Goal: Find specific page/section: Find specific page/section

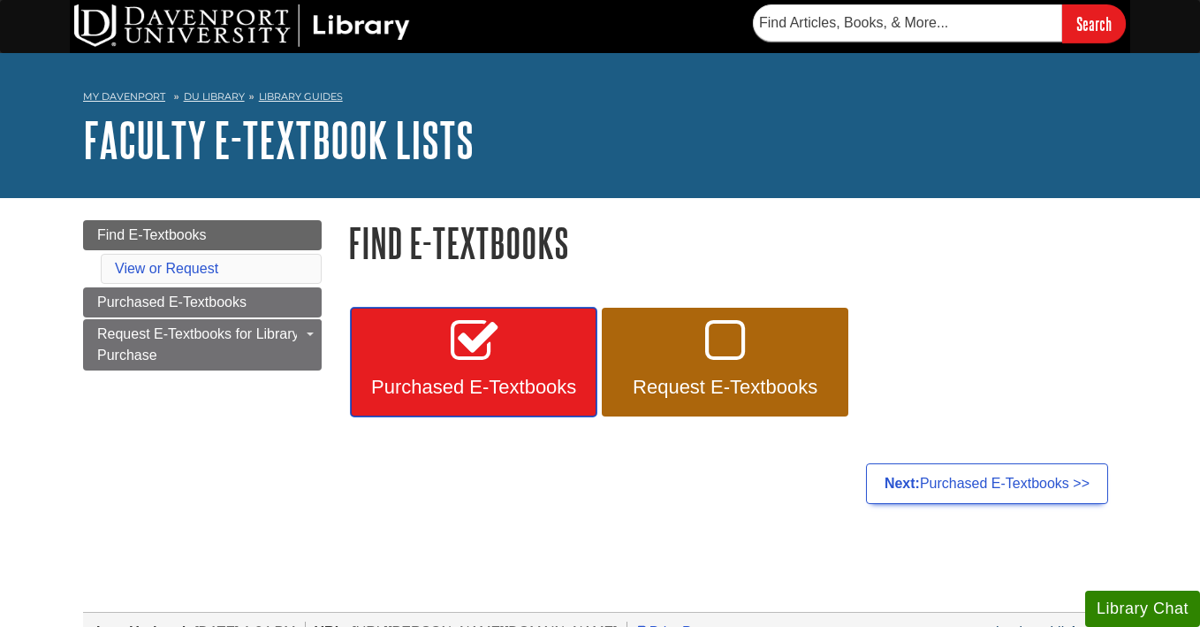
click at [443, 359] on link "Purchased E-Textbooks" at bounding box center [474, 363] width 246 height 110
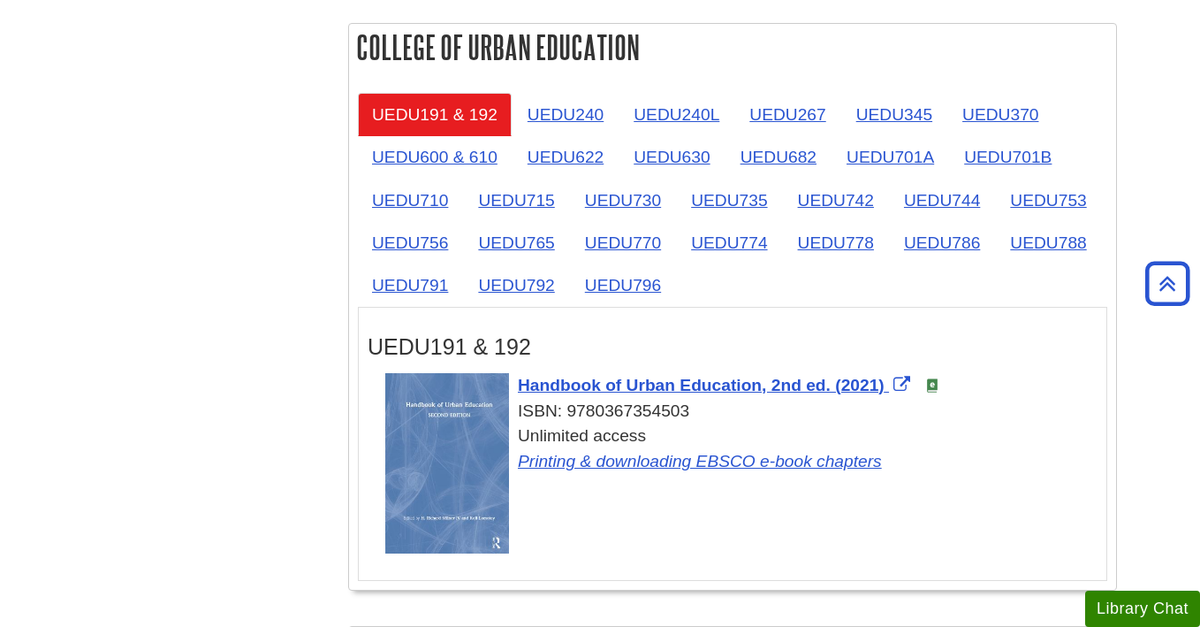
scroll to position [2859, 0]
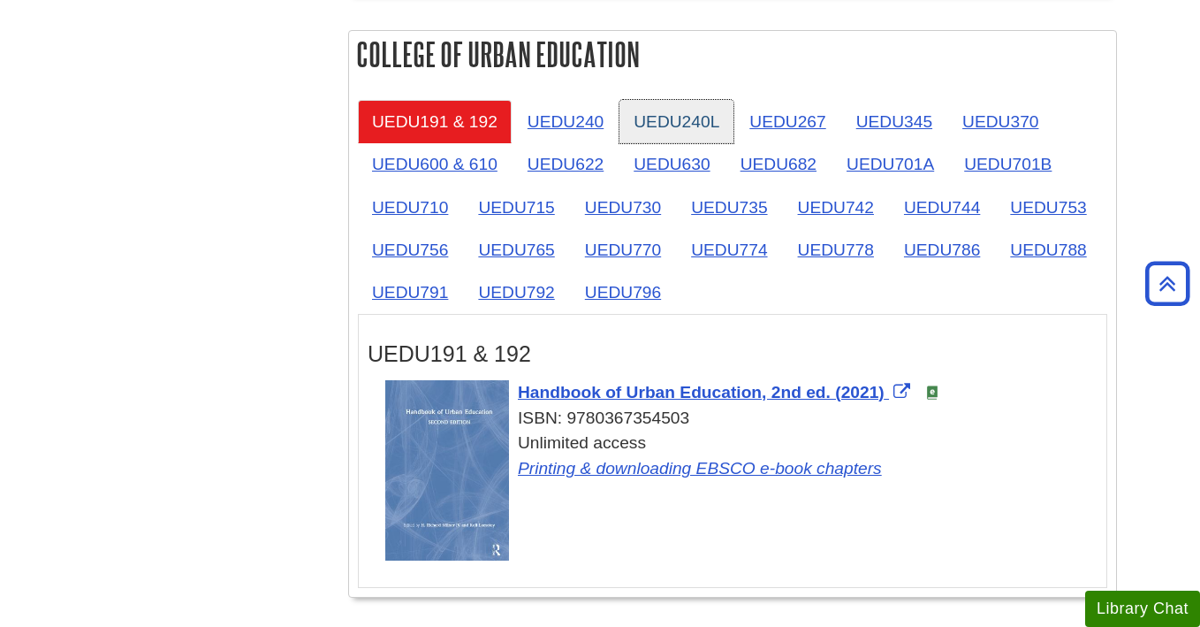
click at [651, 126] on link "UEDU240L" at bounding box center [677, 121] width 114 height 43
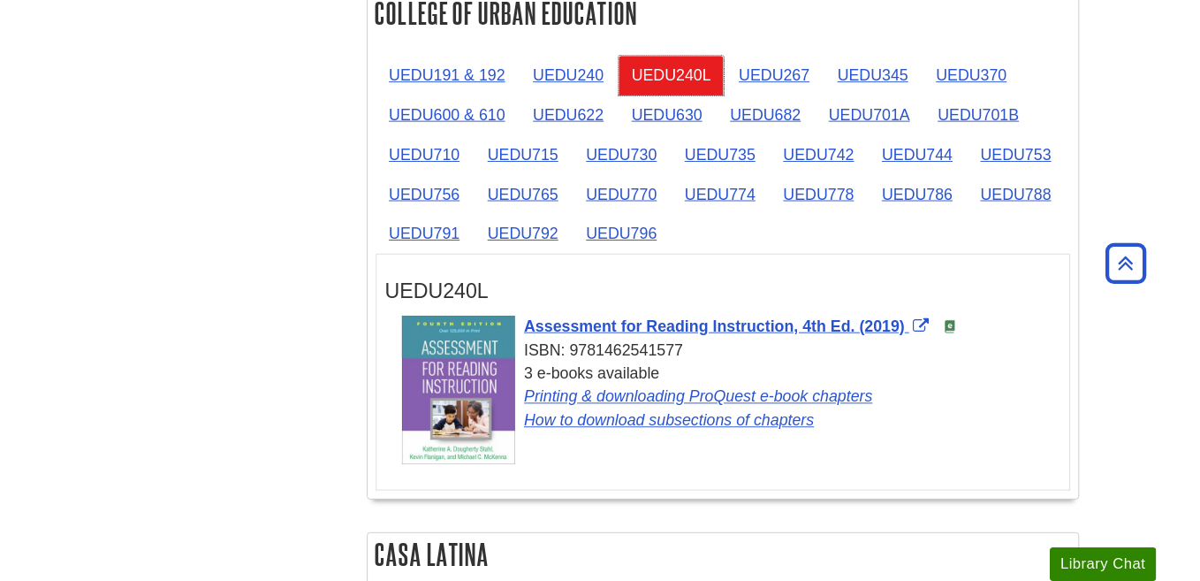
scroll to position [2910, 0]
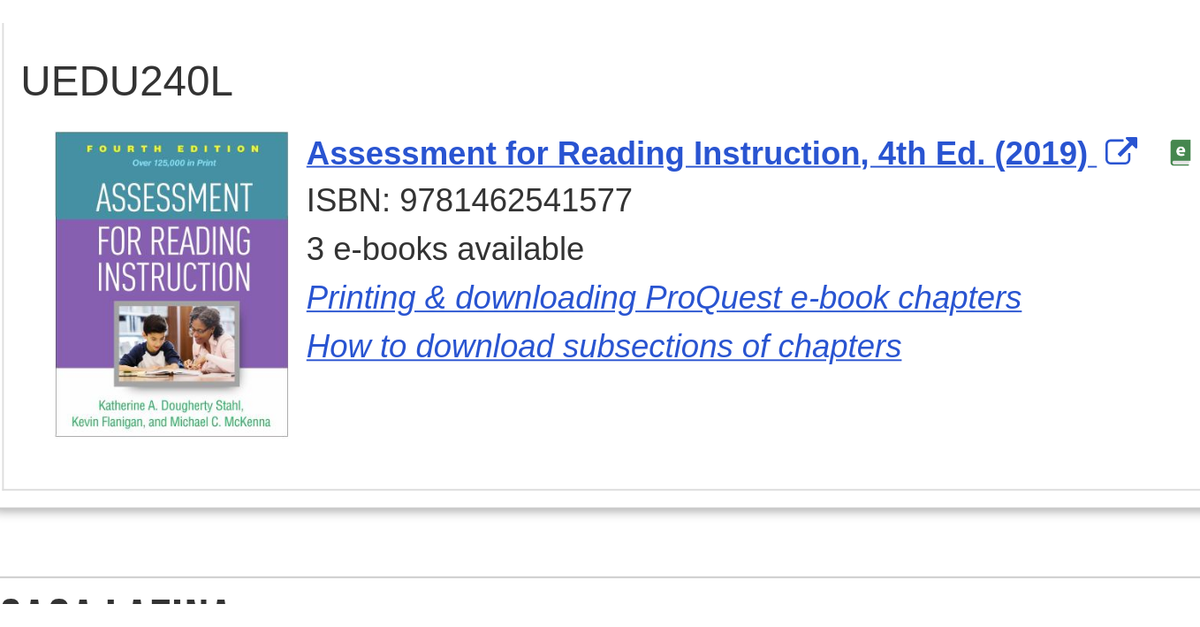
scroll to position [3081, 0]
